Goal: Information Seeking & Learning: Learn about a topic

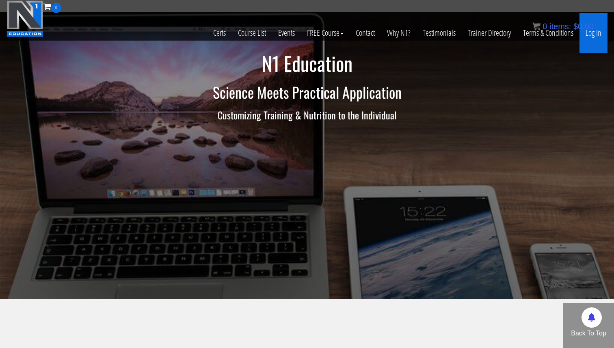
click at [594, 32] on link "Log In" at bounding box center [593, 33] width 28 height 40
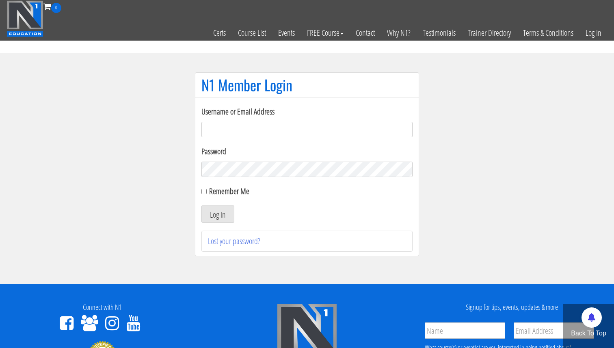
click at [272, 125] on input "Username or Email Address" at bounding box center [306, 129] width 211 height 15
type input "[EMAIL_ADDRESS][DOMAIN_NAME]"
click at [206, 192] on div "Remember Me" at bounding box center [306, 191] width 211 height 12
click at [204, 192] on input "Remember Me" at bounding box center [203, 191] width 5 height 5
checkbox input "true"
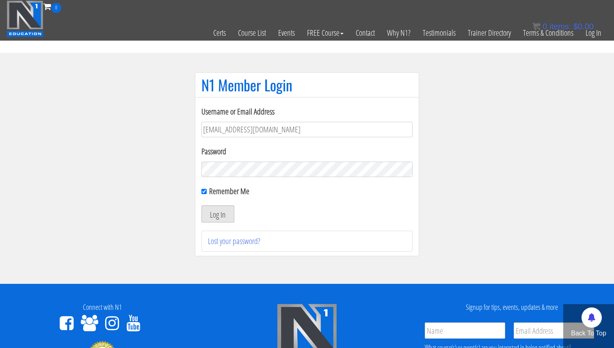
click at [212, 215] on button "Log In" at bounding box center [217, 213] width 33 height 17
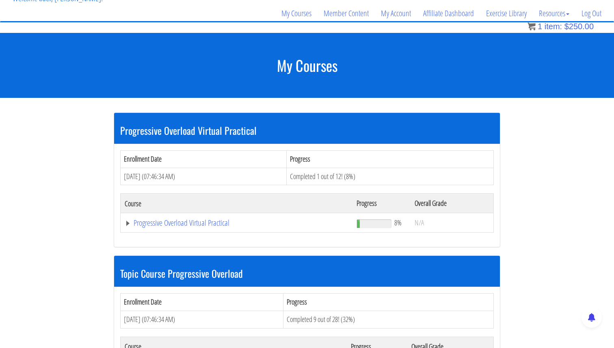
scroll to position [67, 0]
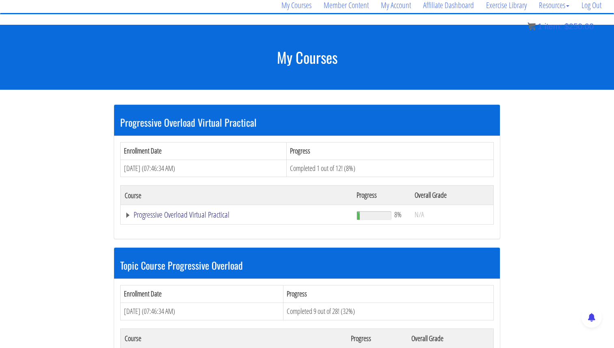
click at [185, 212] on link "Progressive Overload Virtual Practical" at bounding box center [237, 215] width 224 height 8
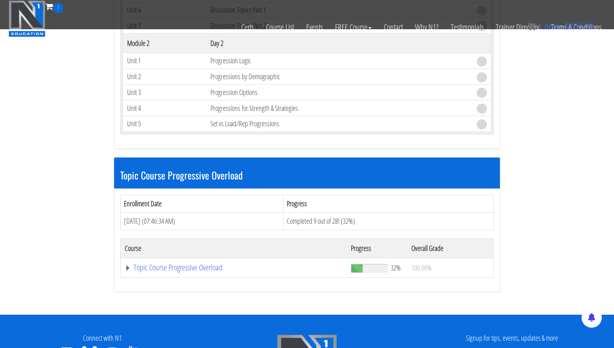
scroll to position [394, 0]
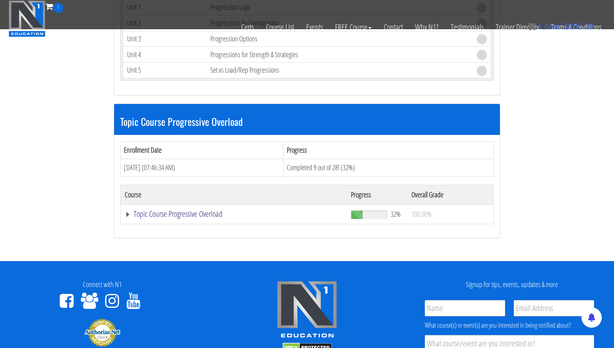
click at [127, 213] on link "Topic Course Progressive Overload" at bounding box center [234, 214] width 218 height 8
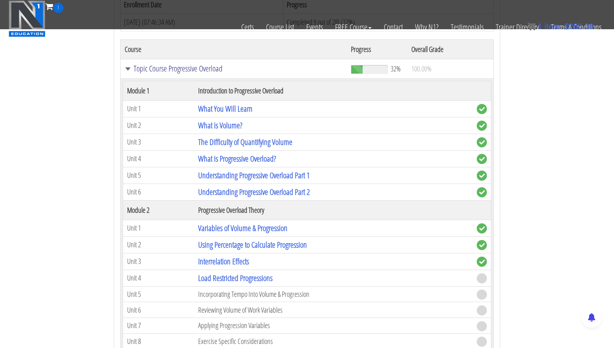
scroll to position [541, 0]
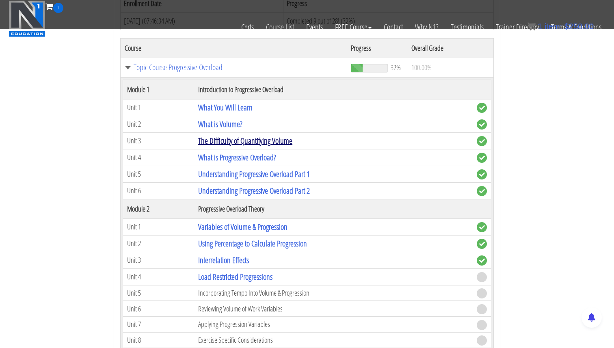
click at [238, 141] on link "The Difficulty of Quantifying Volume" at bounding box center [245, 140] width 94 height 11
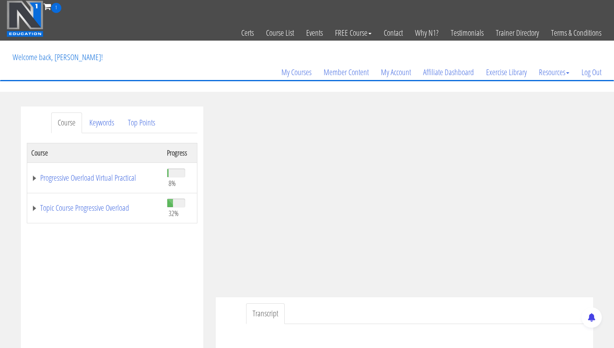
click at [34, 212] on td "Topic Course Progressive Overload" at bounding box center [95, 208] width 136 height 30
click at [34, 209] on link "Topic Course Progressive Overload" at bounding box center [94, 208] width 127 height 8
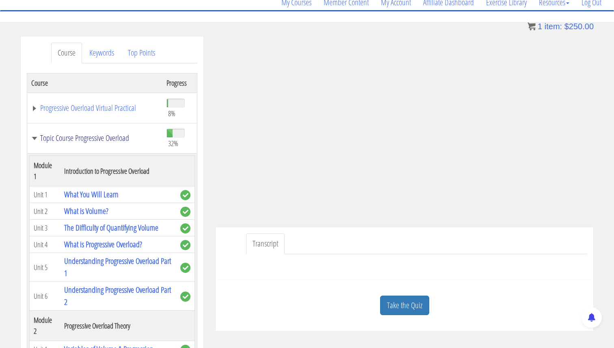
scroll to position [33, 0]
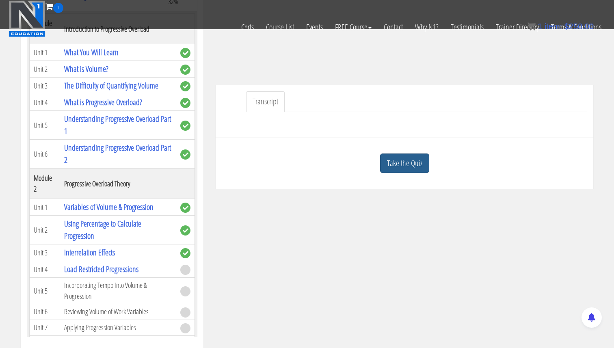
click at [410, 164] on link "Take the Quiz" at bounding box center [404, 163] width 49 height 20
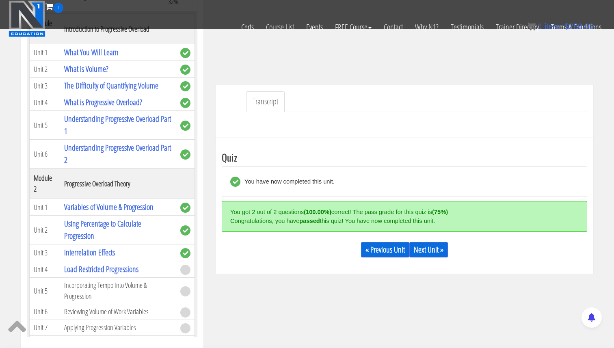
scroll to position [225, 0]
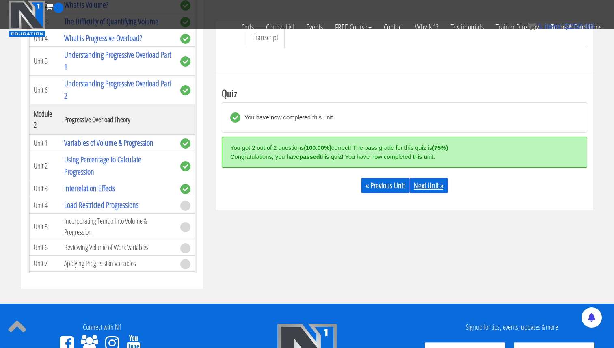
click at [439, 188] on link "Next Unit »" at bounding box center [428, 185] width 39 height 15
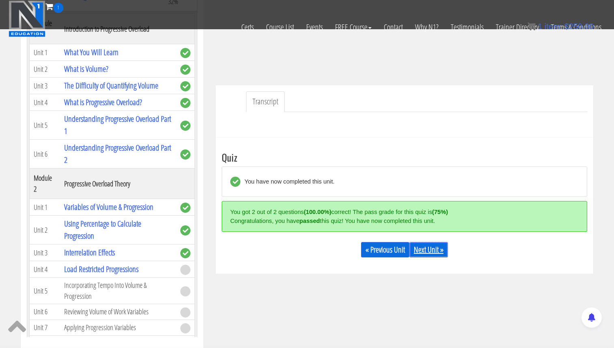
scroll to position [106, 0]
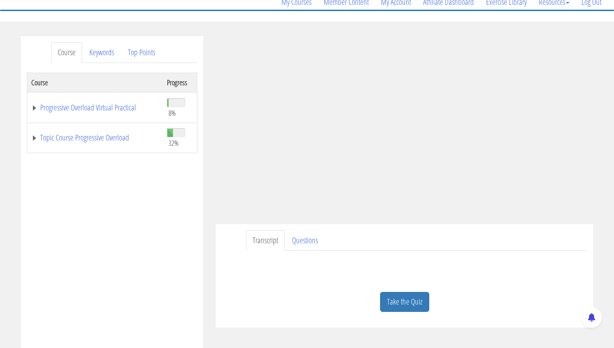
scroll to position [69, 0]
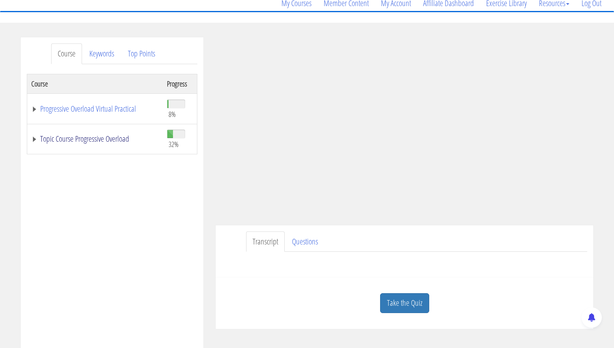
click at [31, 142] on link "Topic Course Progressive Overload" at bounding box center [94, 139] width 127 height 8
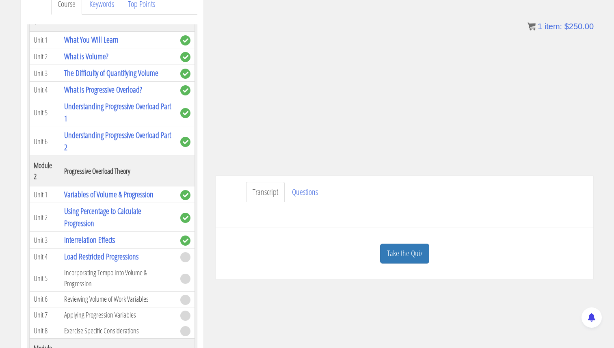
scroll to position [119, 0]
click at [90, 107] on link "Understanding Progressive Overload Part 1" at bounding box center [117, 111] width 107 height 23
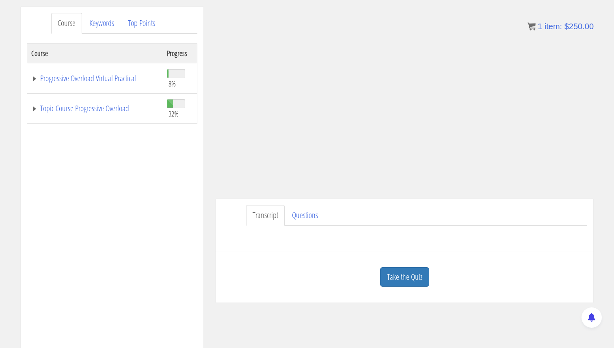
scroll to position [118, 0]
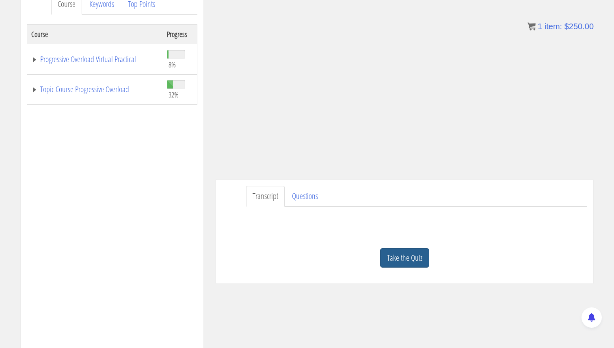
click at [416, 254] on link "Take the Quiz" at bounding box center [404, 258] width 49 height 20
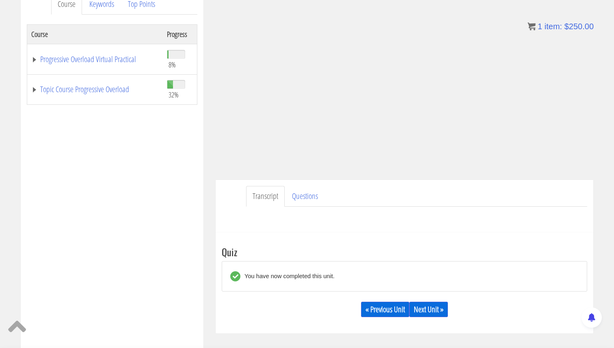
click at [431, 318] on div "« Previous Unit Next Unit »" at bounding box center [404, 309] width 365 height 28
click at [431, 309] on link "Next Unit »" at bounding box center [428, 309] width 39 height 15
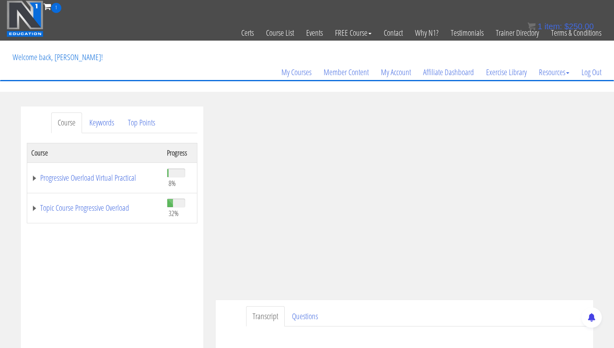
scroll to position [182, 0]
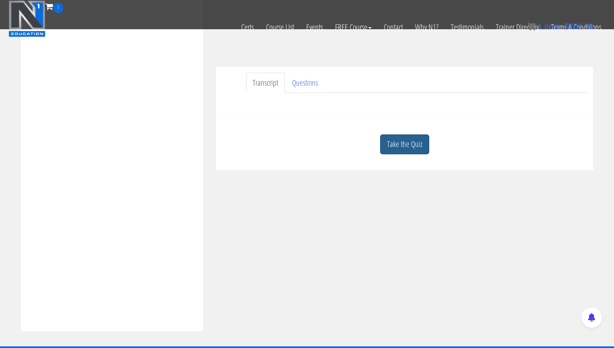
click at [406, 149] on link "Take the Quiz" at bounding box center [404, 144] width 49 height 20
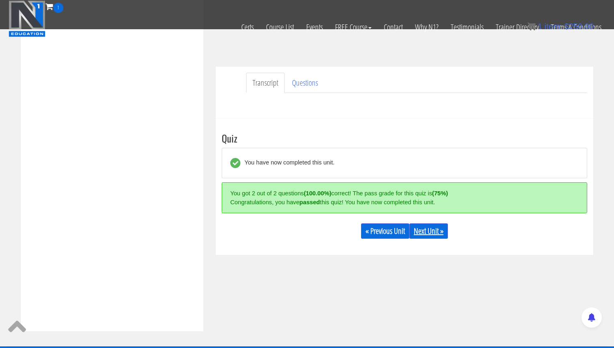
click at [432, 226] on link "Next Unit »" at bounding box center [428, 230] width 39 height 15
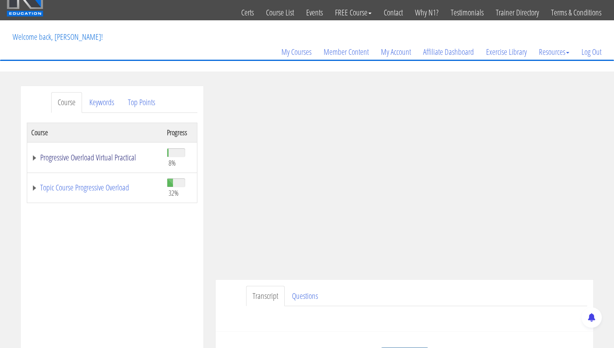
scroll to position [89, 0]
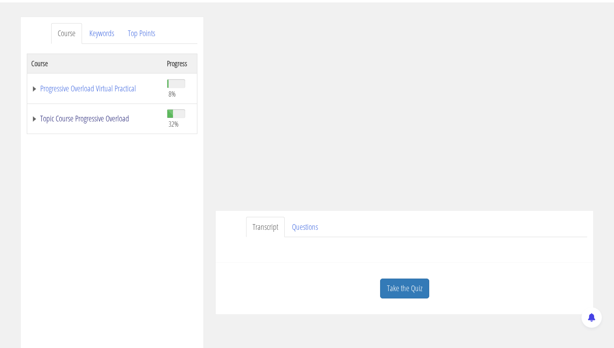
click at [35, 118] on link "Topic Course Progressive Overload" at bounding box center [94, 118] width 127 height 8
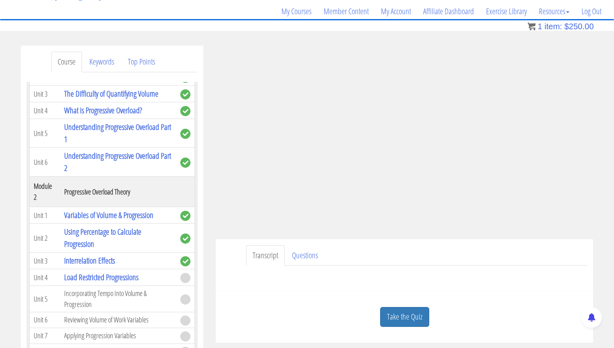
scroll to position [60, 0]
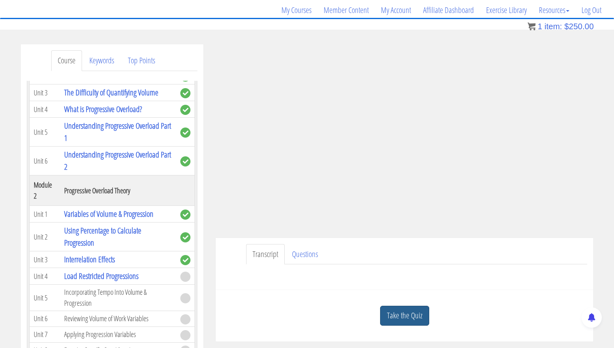
click at [416, 317] on link "Take the Quiz" at bounding box center [404, 316] width 49 height 20
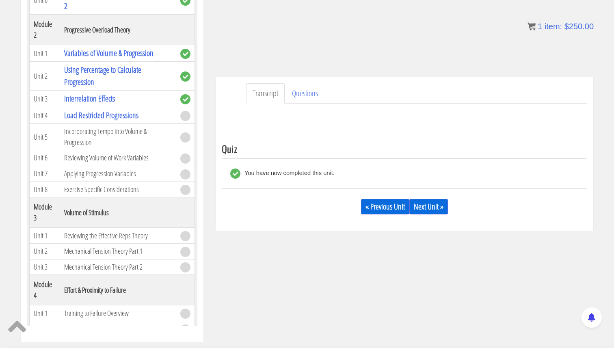
scroll to position [254, 0]
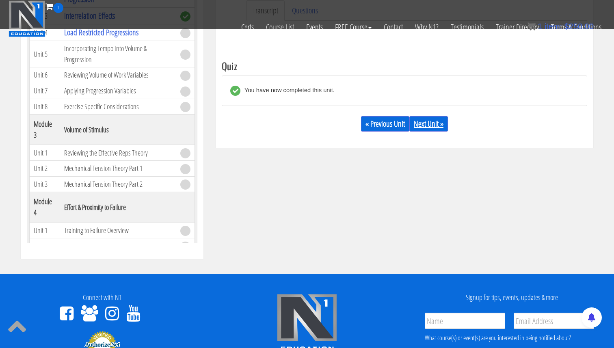
click at [431, 125] on link "Next Unit »" at bounding box center [428, 123] width 39 height 15
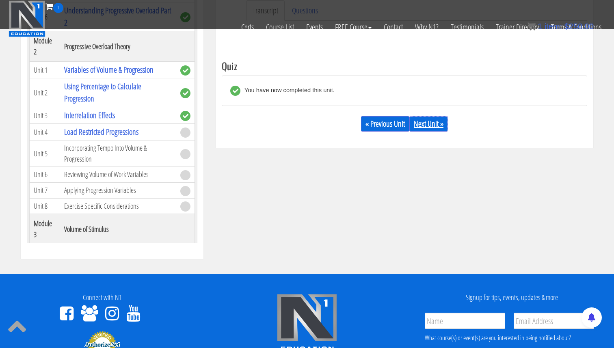
scroll to position [0, 0]
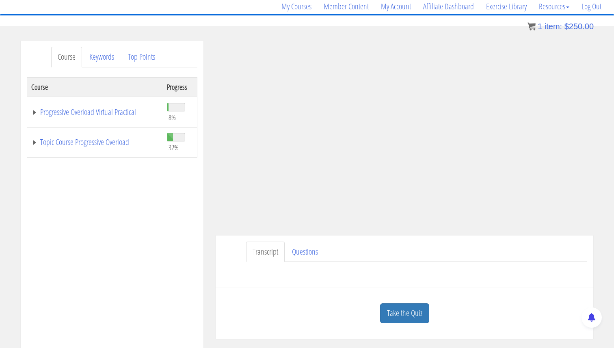
scroll to position [90, 0]
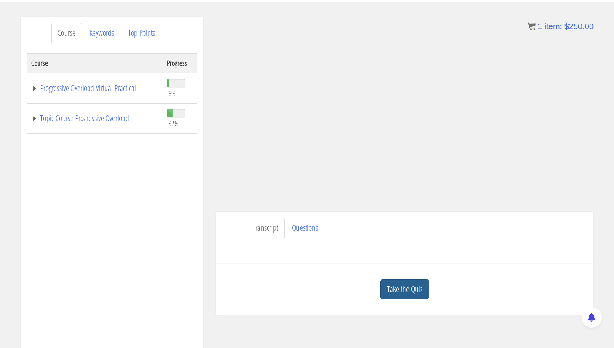
click at [424, 283] on link "Take the Quiz" at bounding box center [404, 289] width 49 height 20
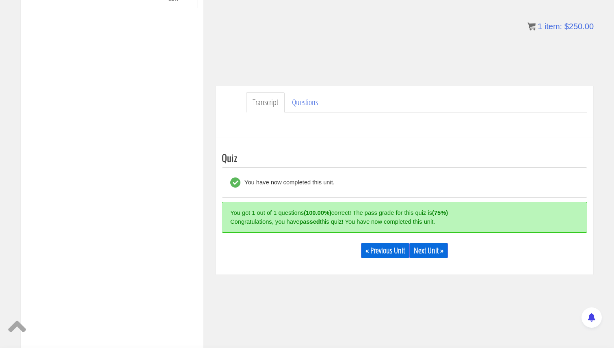
scroll to position [245, 0]
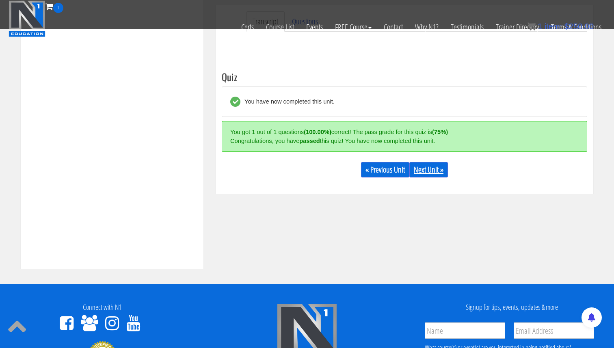
click at [436, 172] on link "Next Unit »" at bounding box center [428, 169] width 39 height 15
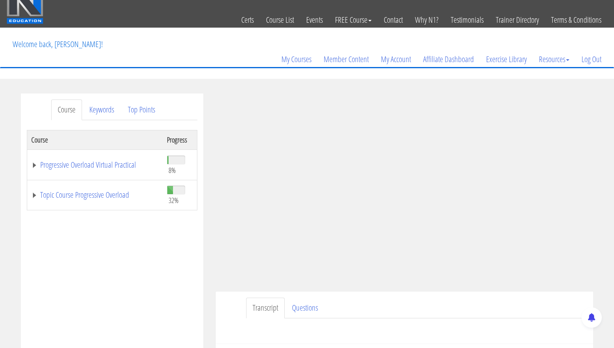
scroll to position [39, 0]
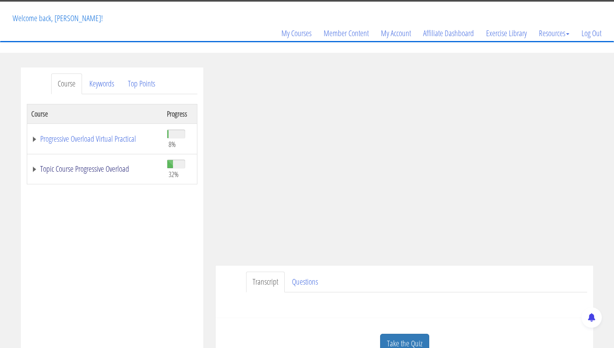
click at [32, 170] on link "Topic Course Progressive Overload" at bounding box center [94, 169] width 127 height 8
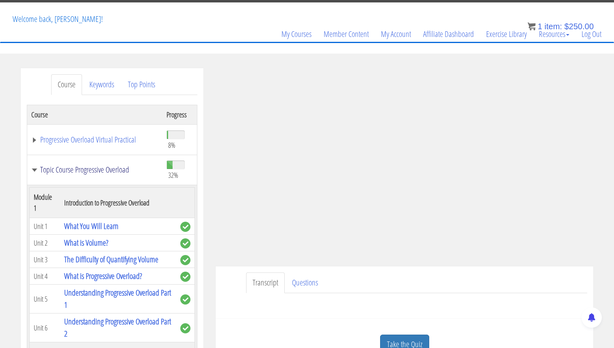
scroll to position [36, 0]
